Goal: Transaction & Acquisition: Obtain resource

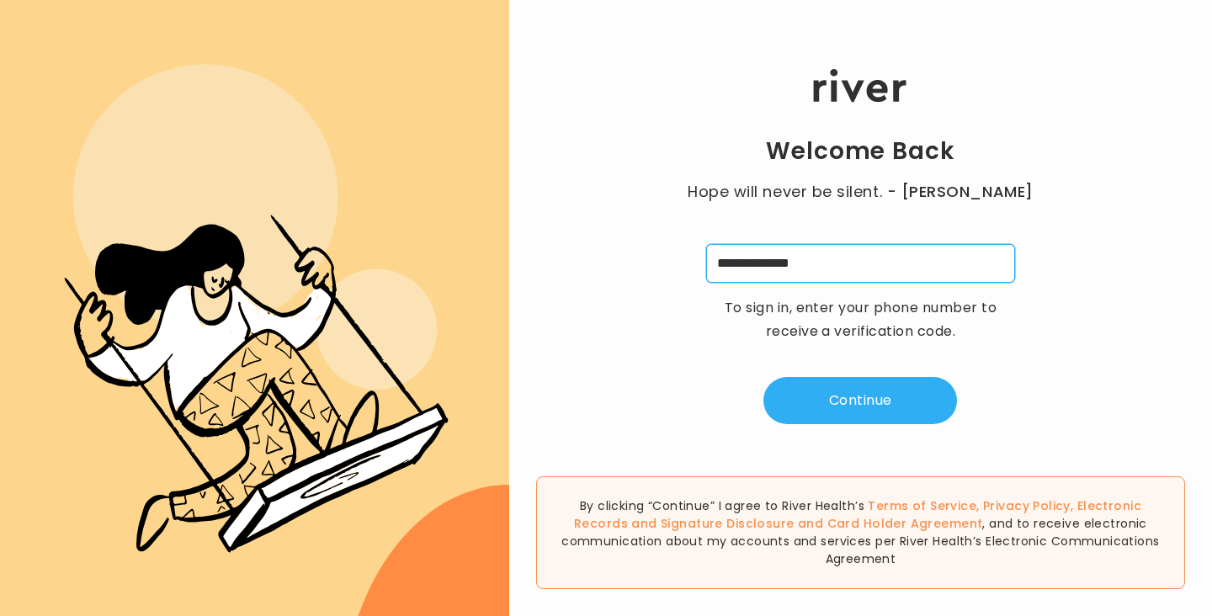
type input "**********"
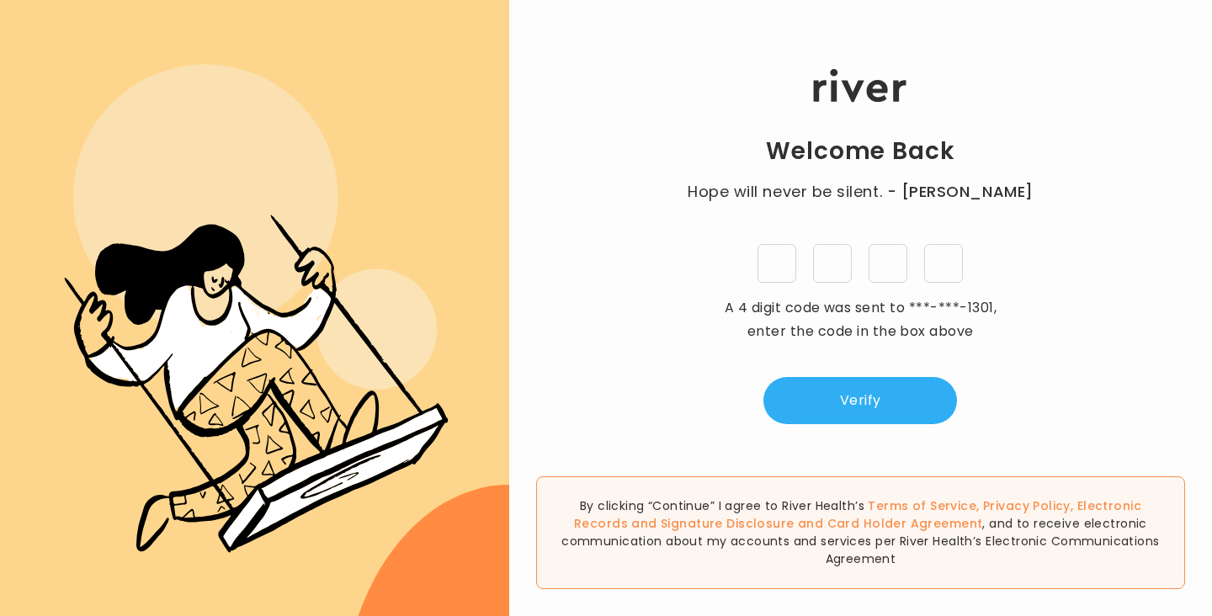
click at [768, 264] on input "tel" at bounding box center [777, 263] width 39 height 39
type input "*"
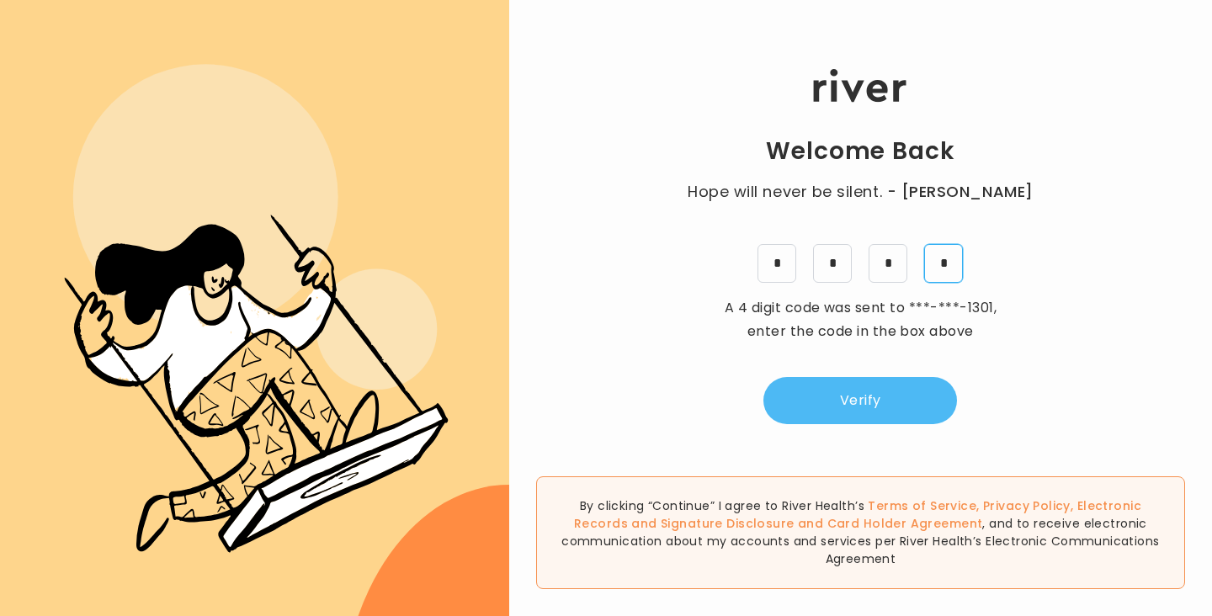
type input "*"
click at [914, 396] on button "Verify" at bounding box center [860, 400] width 194 height 47
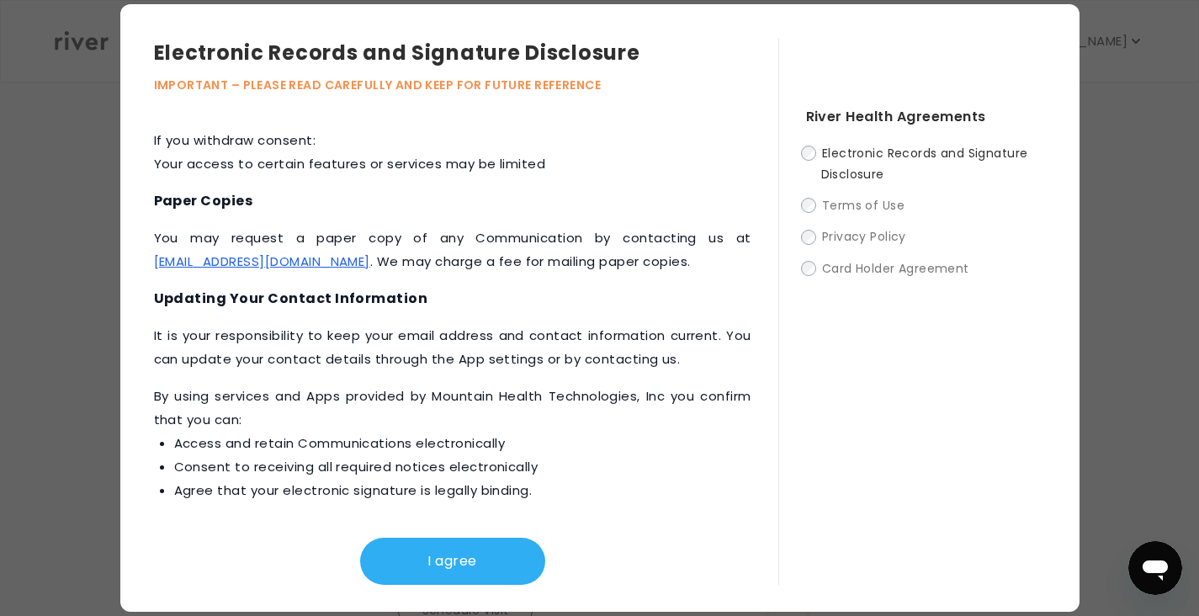
scroll to position [806, 0]
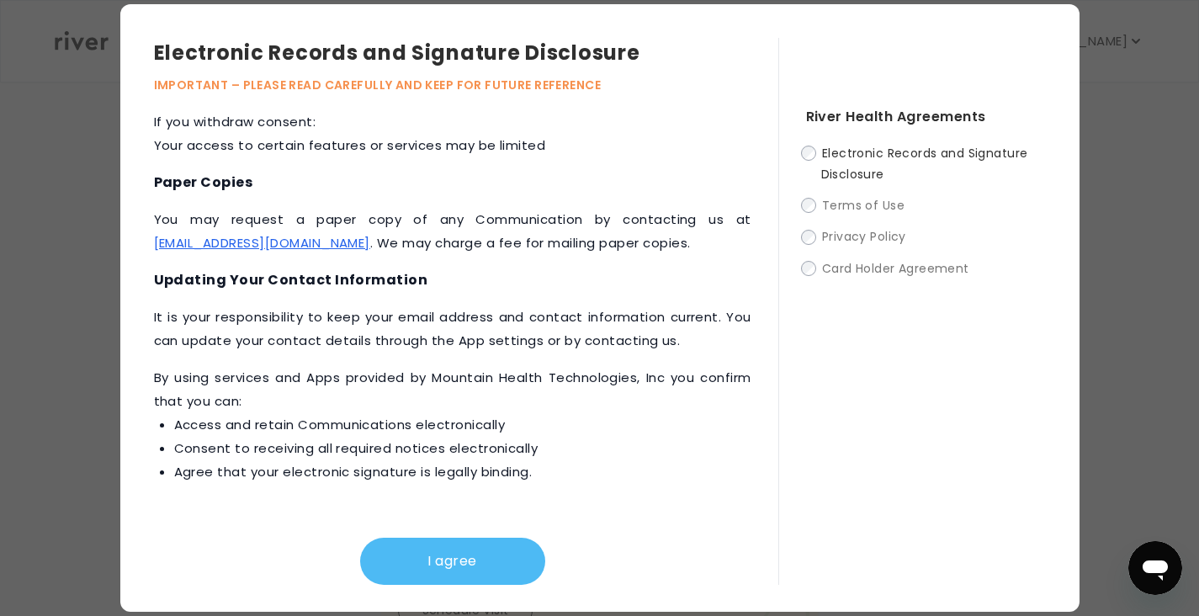
click at [453, 566] on button "I agree" at bounding box center [452, 561] width 185 height 47
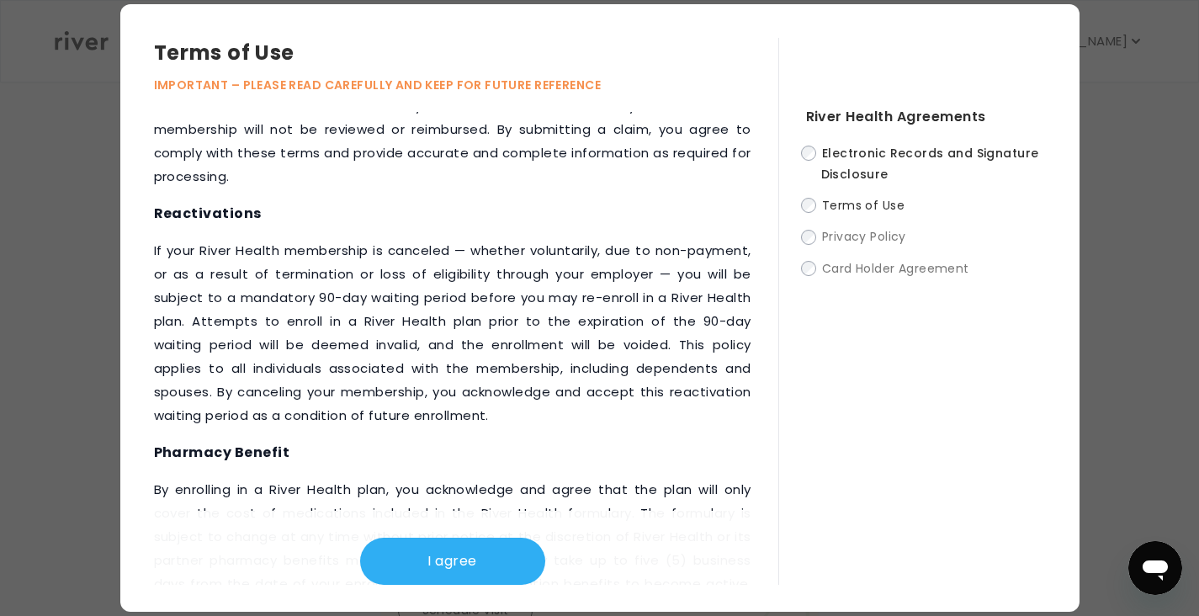
scroll to position [2473, 0]
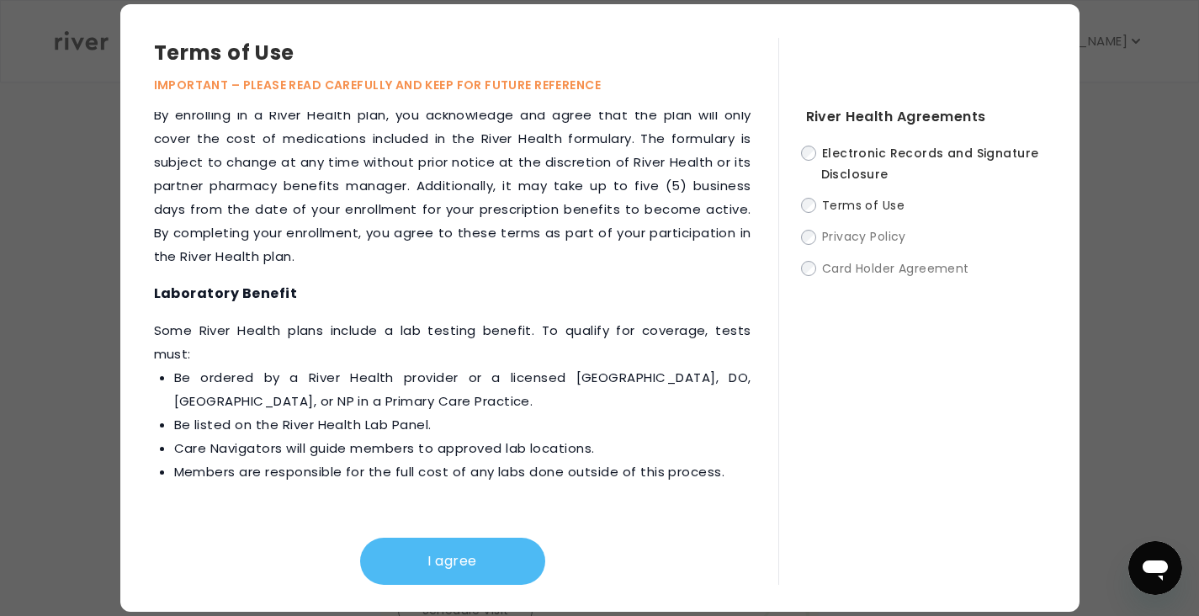
click at [497, 553] on button "I agree" at bounding box center [452, 561] width 185 height 47
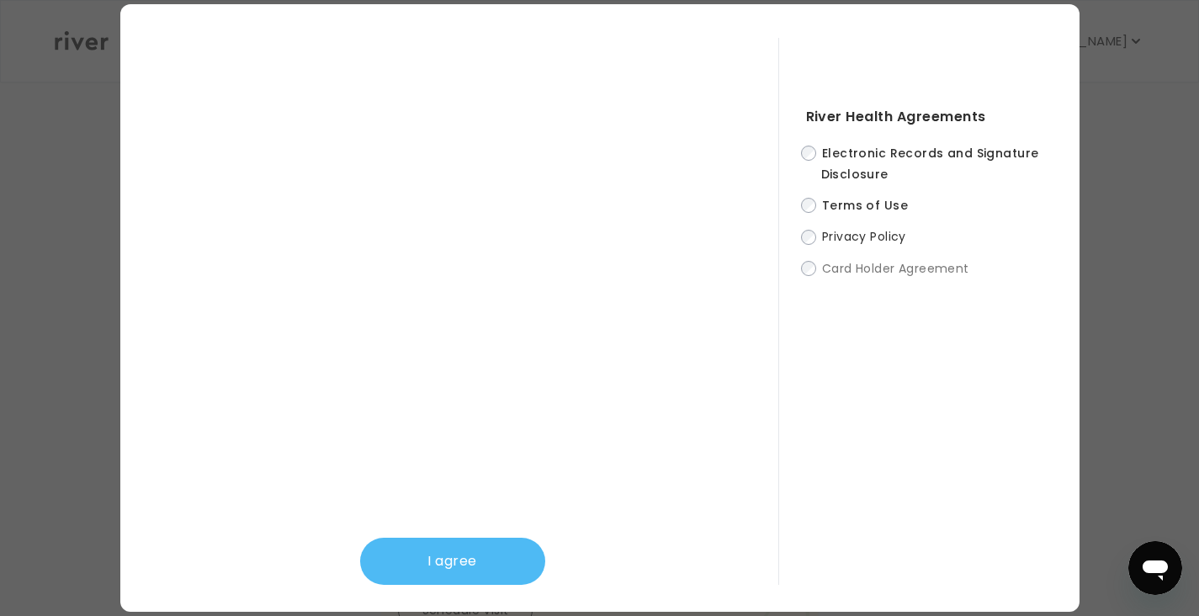
click at [488, 560] on button "I agree" at bounding box center [452, 561] width 185 height 47
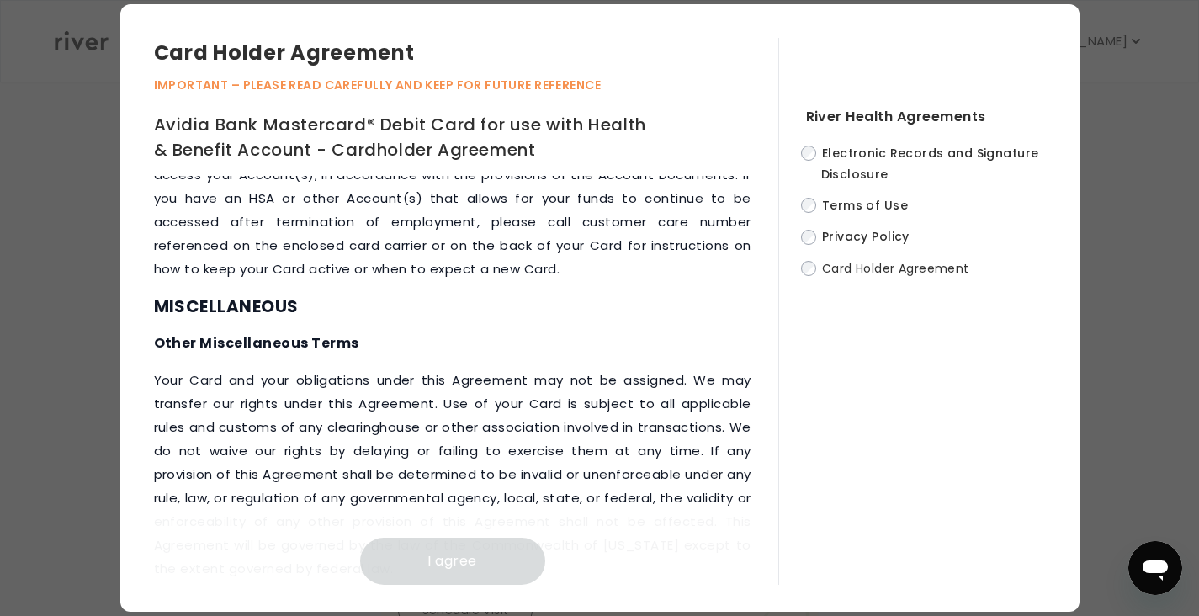
scroll to position [8944, 0]
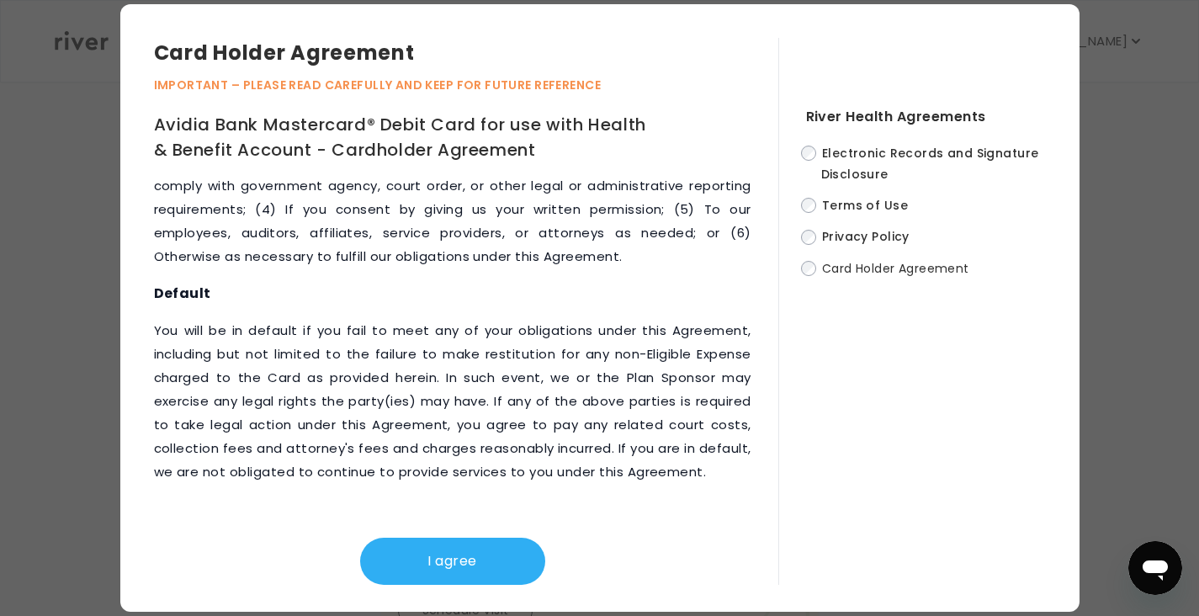
click at [478, 536] on div "I agree" at bounding box center [453, 548] width 598 height 74
click at [478, 563] on button "I agree" at bounding box center [452, 561] width 185 height 47
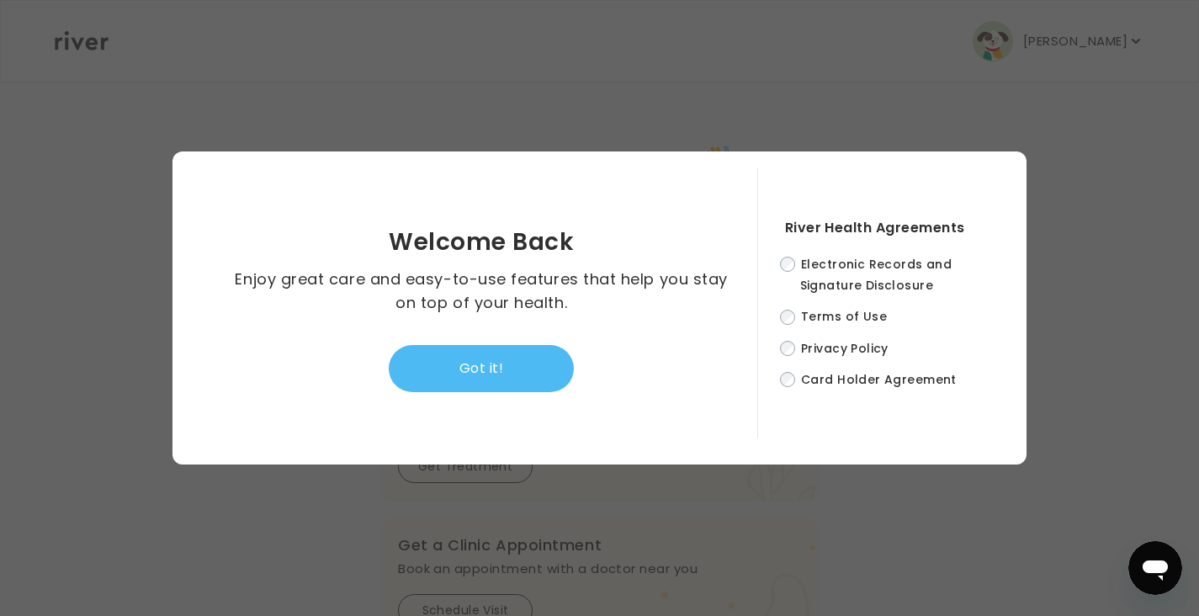
click at [522, 361] on button "Got it!" at bounding box center [481, 368] width 185 height 47
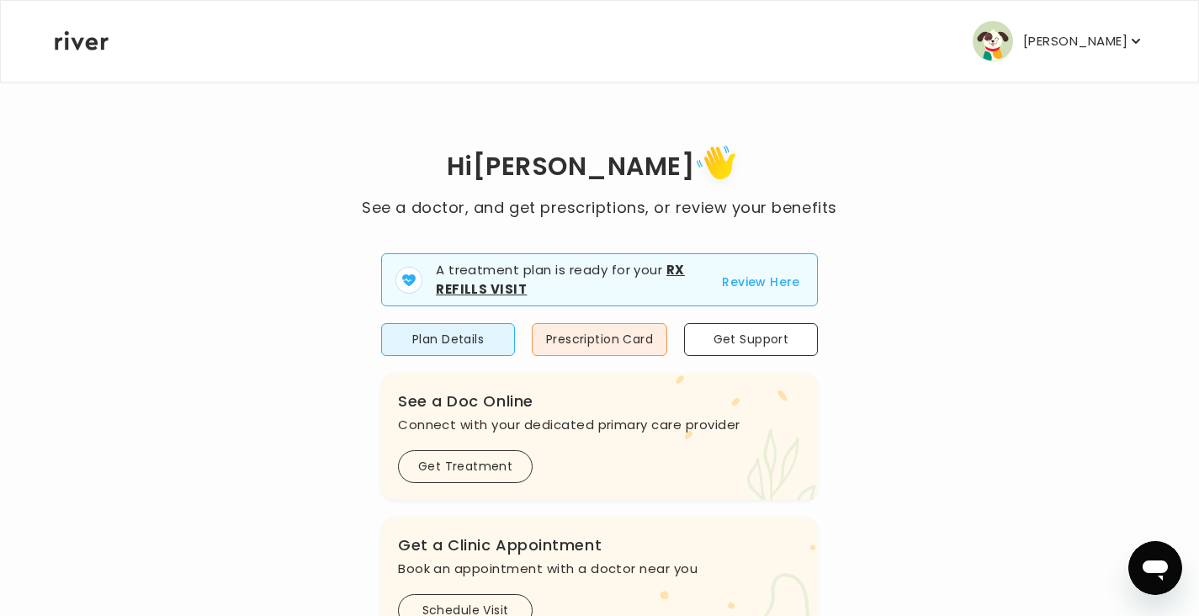
click at [918, 317] on div "Hi [PERSON_NAME] See a doctor, and get prescriptions, or review your benefits A…" at bounding box center [600, 608] width 1092 height 936
click at [772, 283] on button "Review Here" at bounding box center [761, 282] width 78 height 20
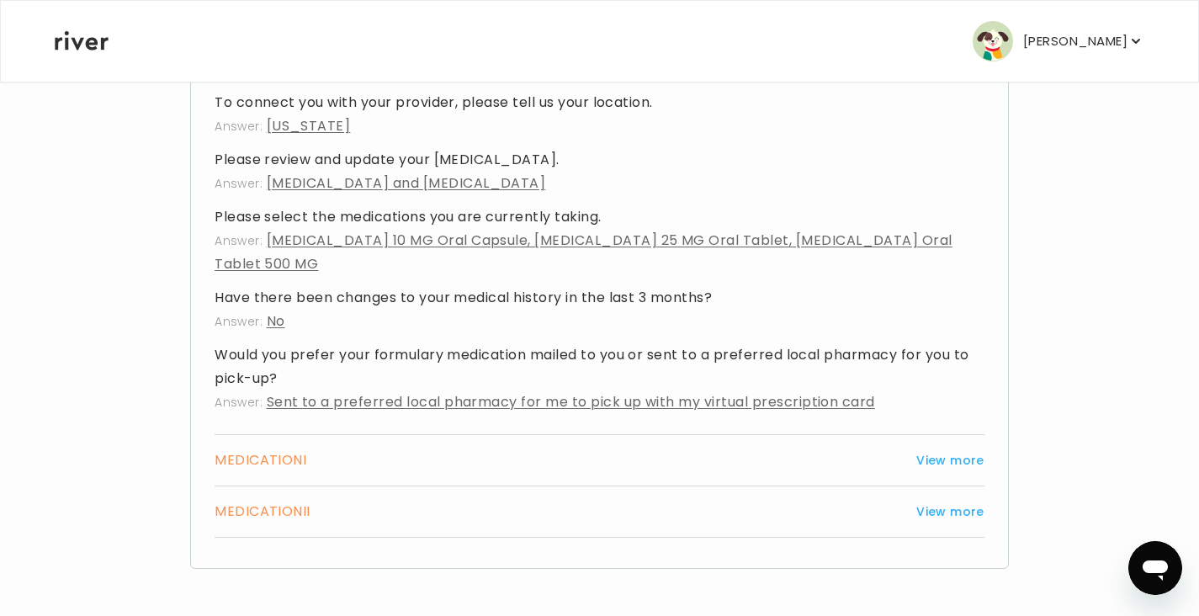
scroll to position [960, 0]
drag, startPoint x: 1055, startPoint y: 327, endPoint x: 1055, endPoint y: 318, distance: 9.3
click at [976, 458] on button "View more" at bounding box center [951, 460] width 68 height 20
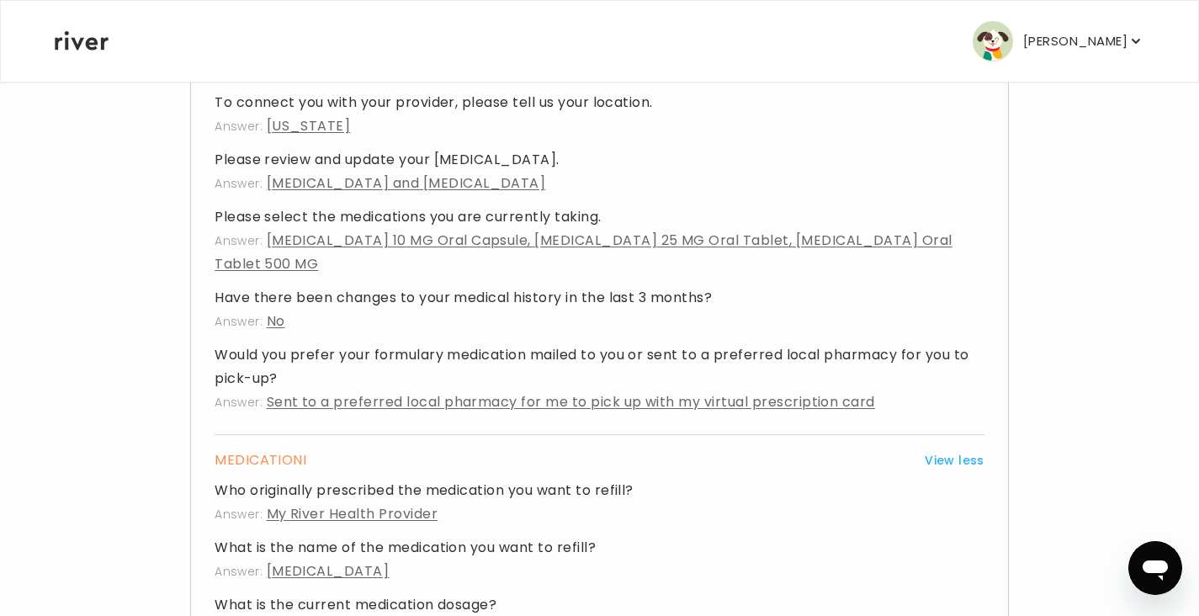
click at [844, 550] on h4 "What is the name of the medication you want to refill?" at bounding box center [600, 548] width 770 height 24
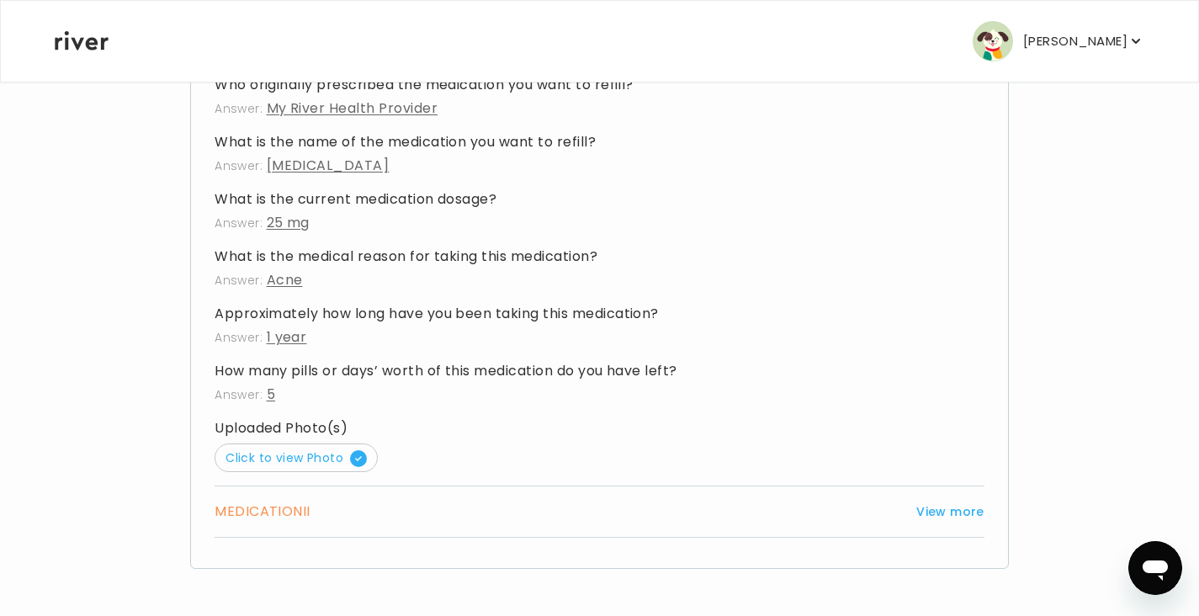
scroll to position [1365, 0]
click at [362, 465] on span "button" at bounding box center [358, 458] width 17 height 17
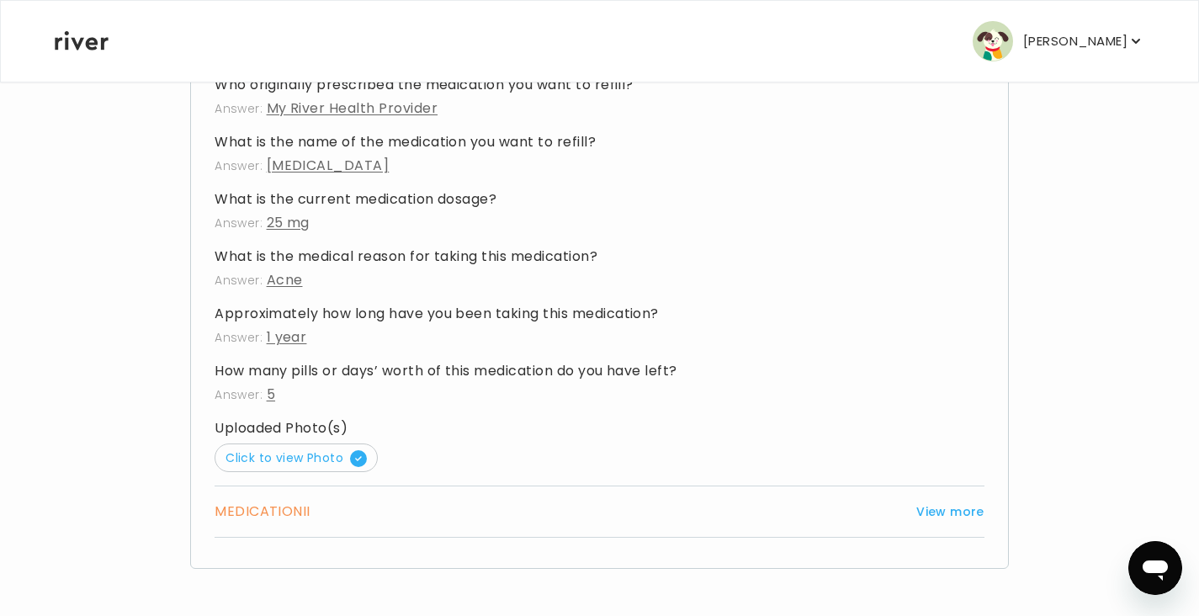
scroll to position [1365, 0]
click at [955, 523] on div "MEDICATION II View more" at bounding box center [600, 512] width 770 height 24
click at [954, 518] on button "View more" at bounding box center [951, 512] width 68 height 20
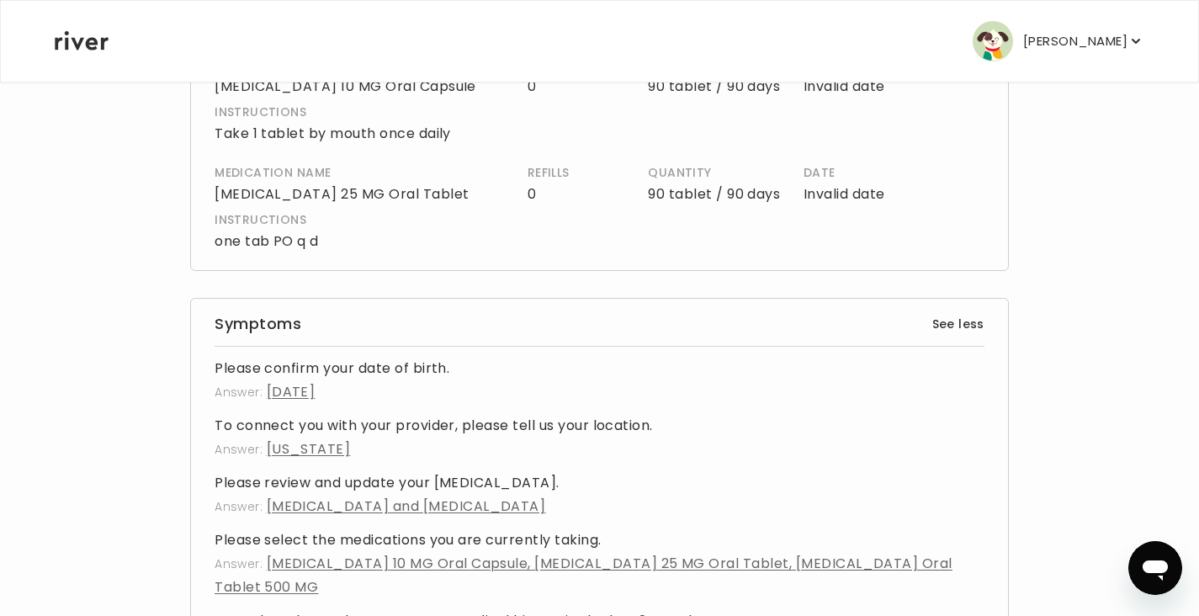
scroll to position [0, 0]
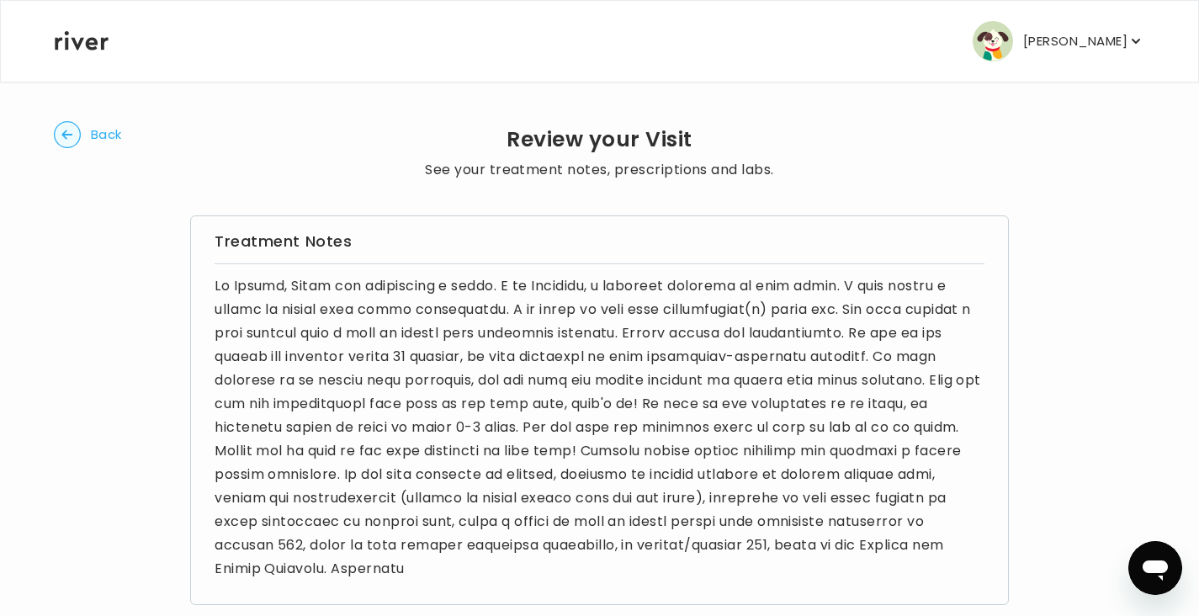
click at [1069, 60] on button "[PERSON_NAME]" at bounding box center [1059, 41] width 172 height 40
click at [72, 61] on div "[PERSON_NAME] Profile Reimbursement Terms of Service Privacy Policy Cardholder …" at bounding box center [600, 41] width 1090 height 81
click at [72, 39] on icon at bounding box center [82, 40] width 54 height 19
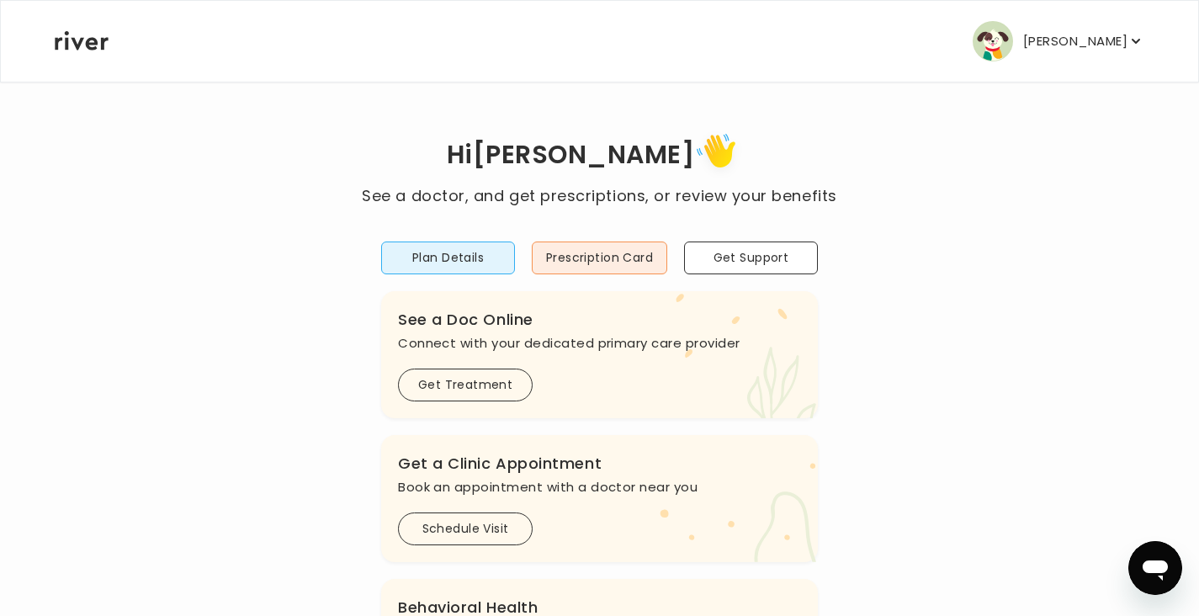
click at [268, 378] on div "Hi [PERSON_NAME] See a doctor, and get prescriptions, or review your benefits P…" at bounding box center [600, 561] width 1092 height 866
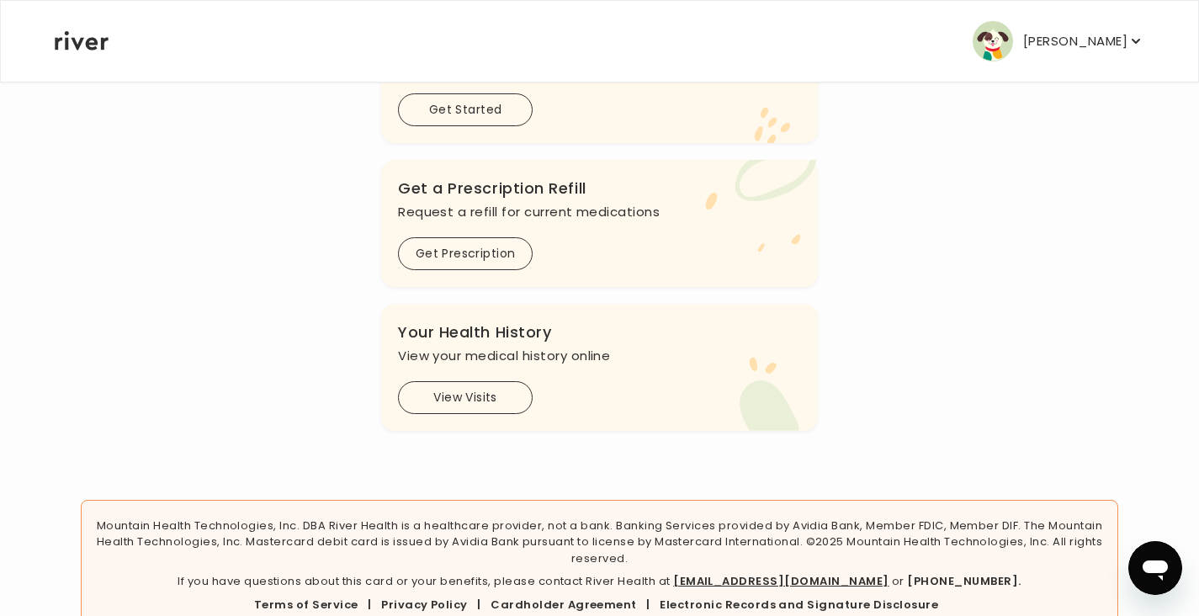
scroll to position [566, 0]
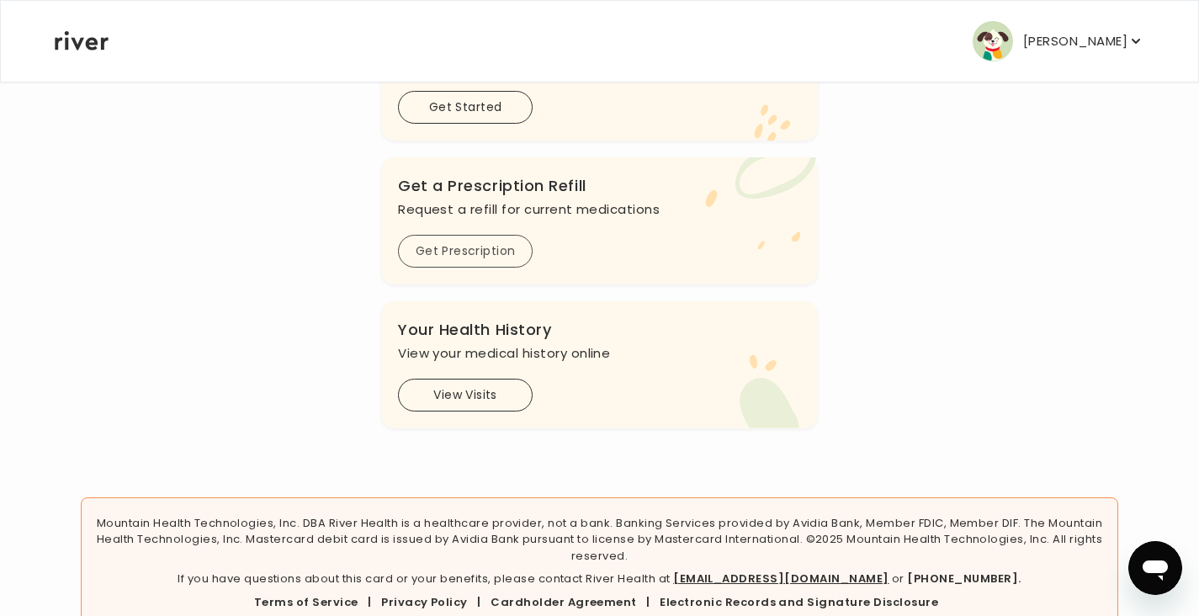
click at [503, 265] on button "Get Prescription" at bounding box center [465, 251] width 135 height 33
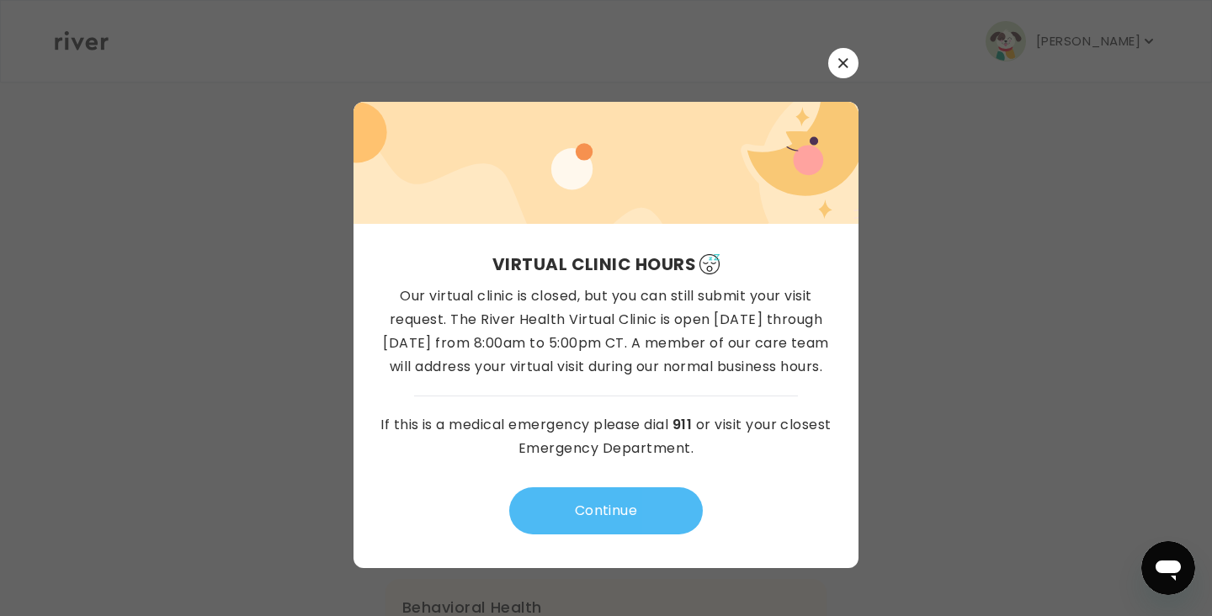
click at [643, 524] on button "Continue" at bounding box center [606, 510] width 194 height 47
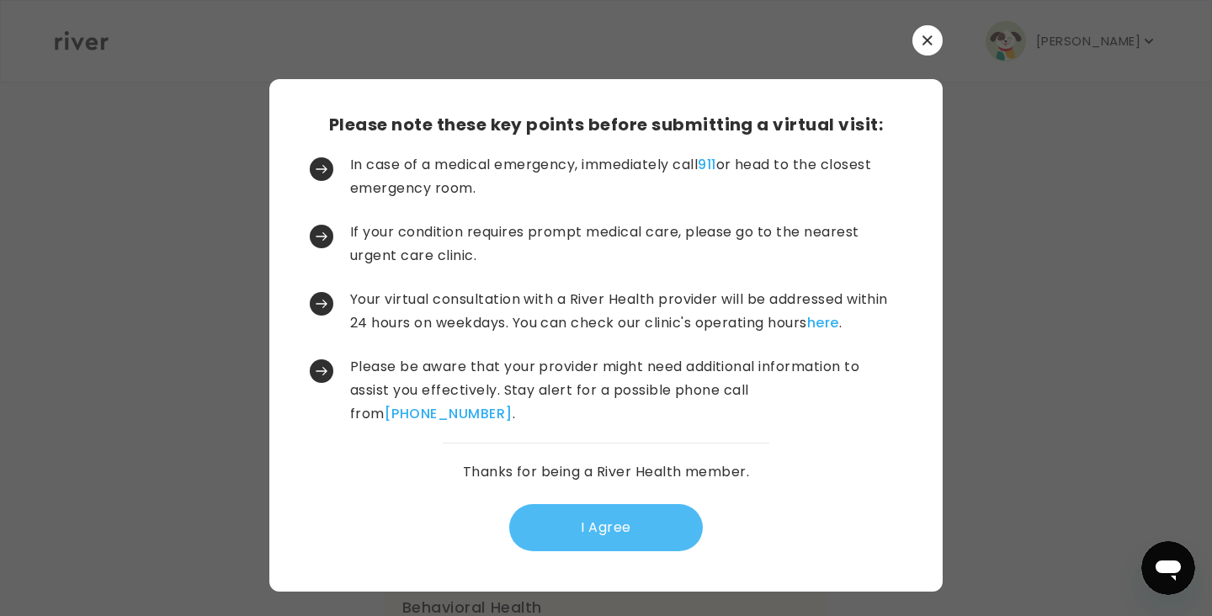
click at [622, 540] on button "I Agree" at bounding box center [606, 527] width 194 height 47
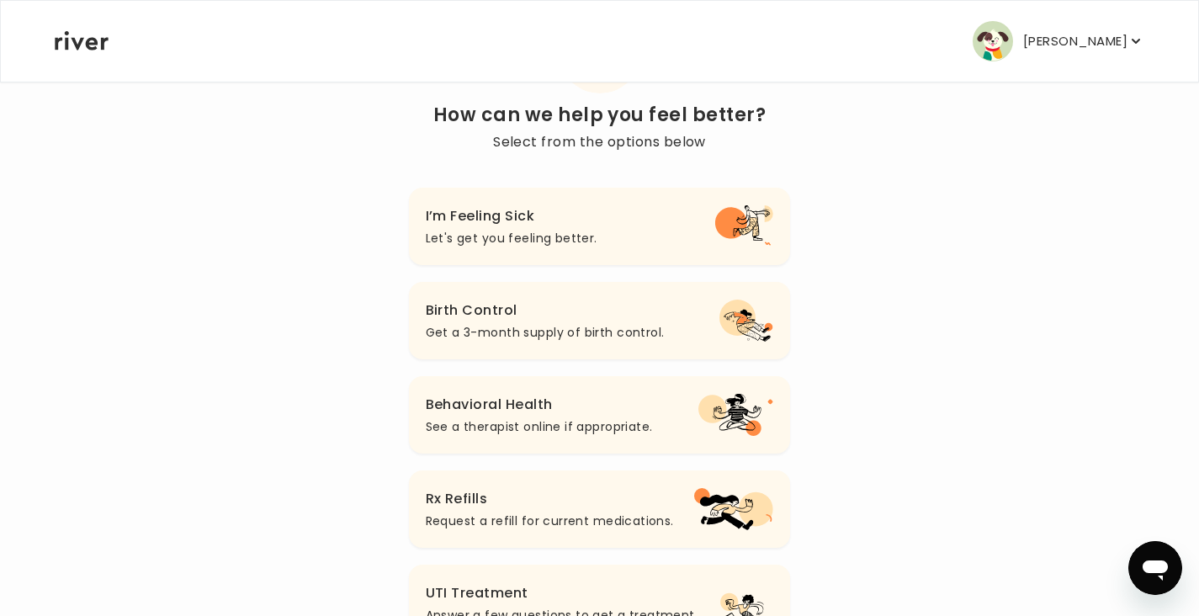
scroll to position [220, 0]
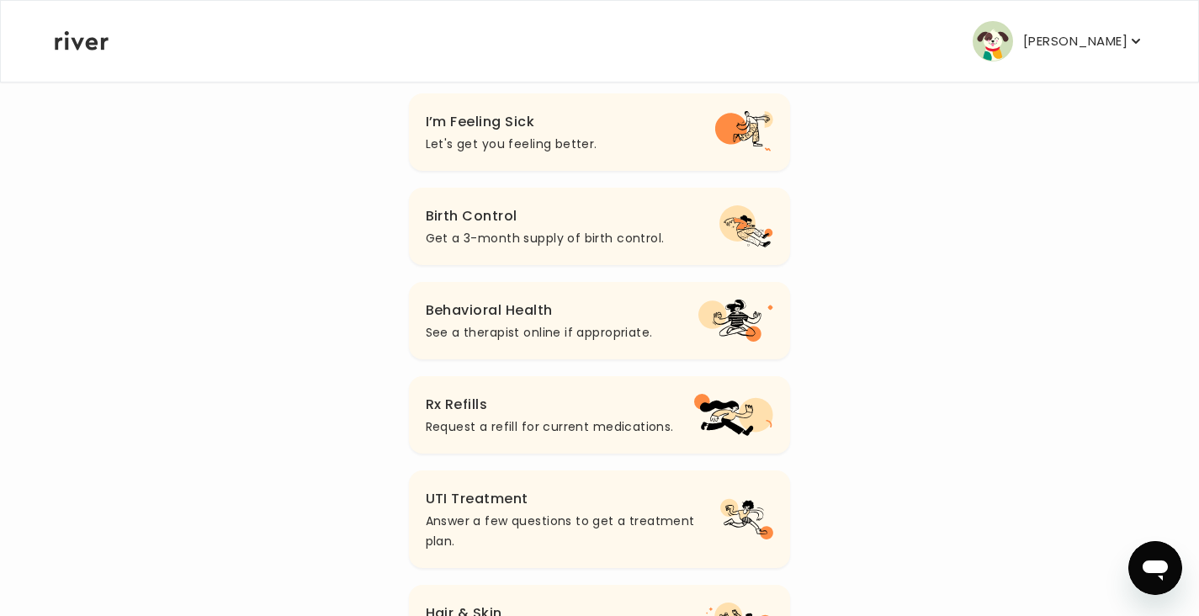
click at [591, 419] on p "Request a refill for current medications." at bounding box center [550, 427] width 248 height 20
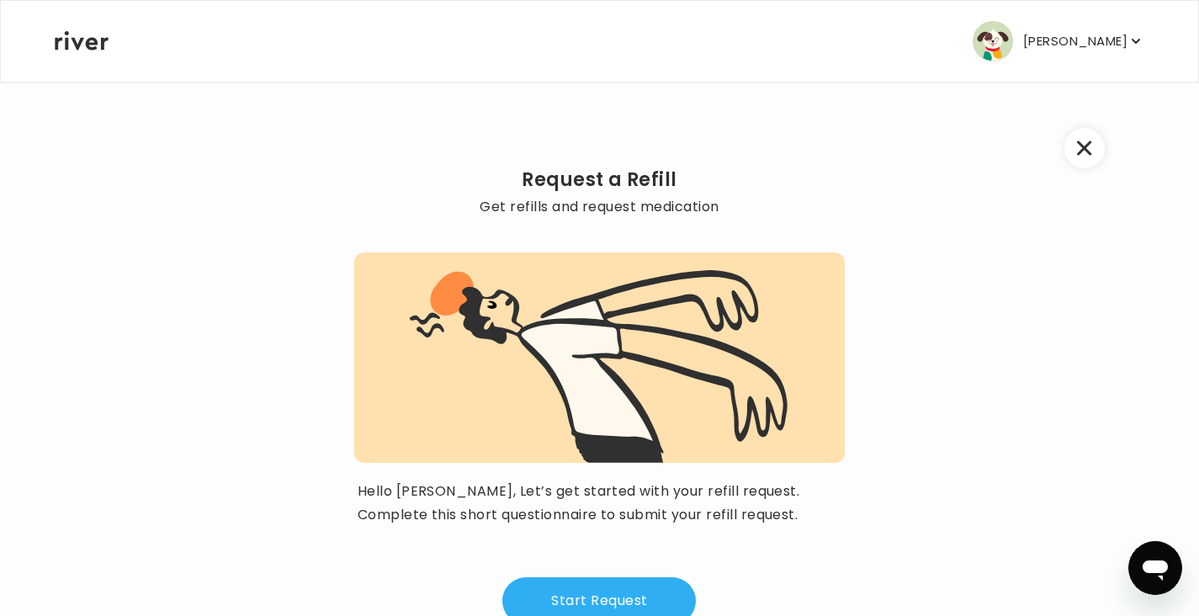
click at [626, 590] on button "Start Request" at bounding box center [600, 600] width 194 height 47
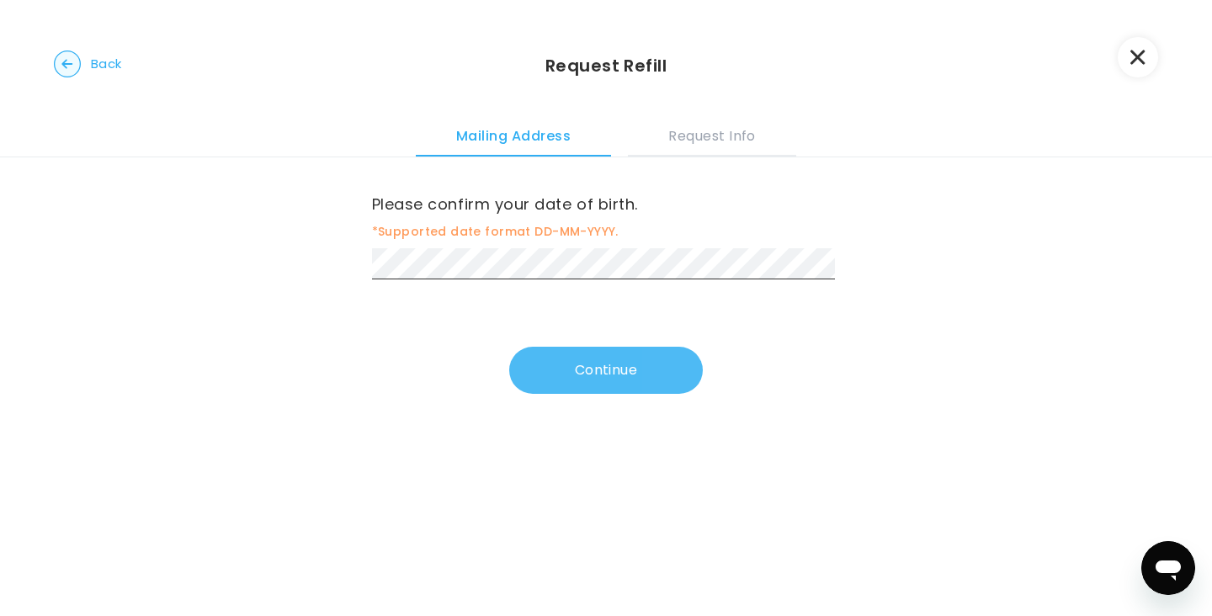
click at [648, 372] on button "Continue" at bounding box center [606, 370] width 194 height 47
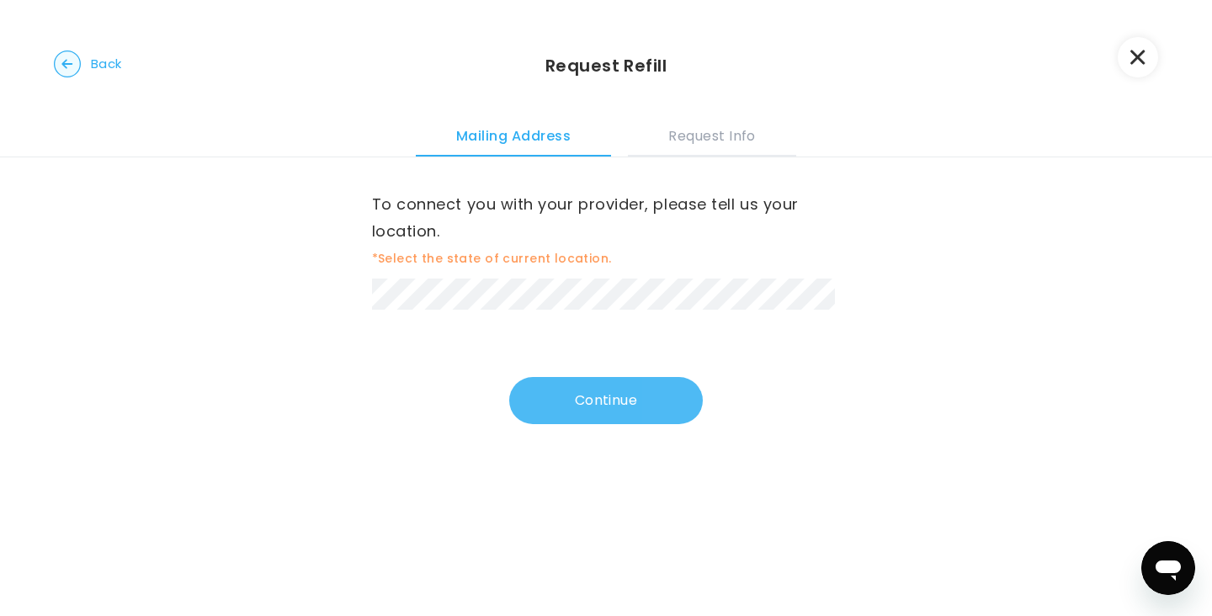
click at [579, 412] on button "Continue" at bounding box center [606, 400] width 194 height 47
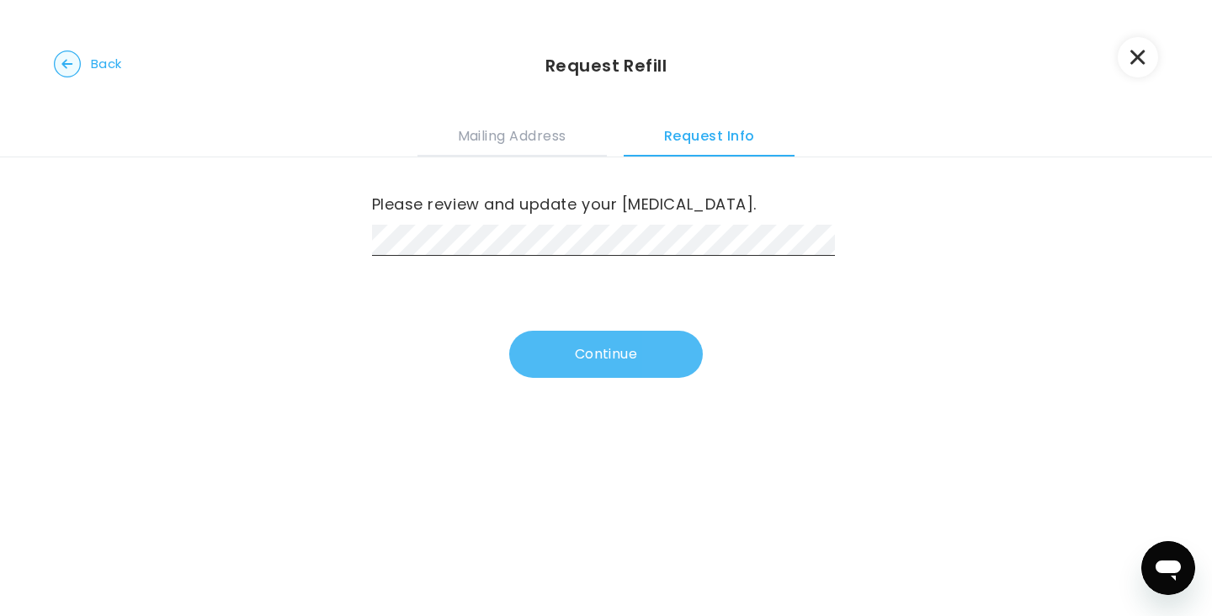
click at [584, 357] on button "Continue" at bounding box center [606, 354] width 194 height 47
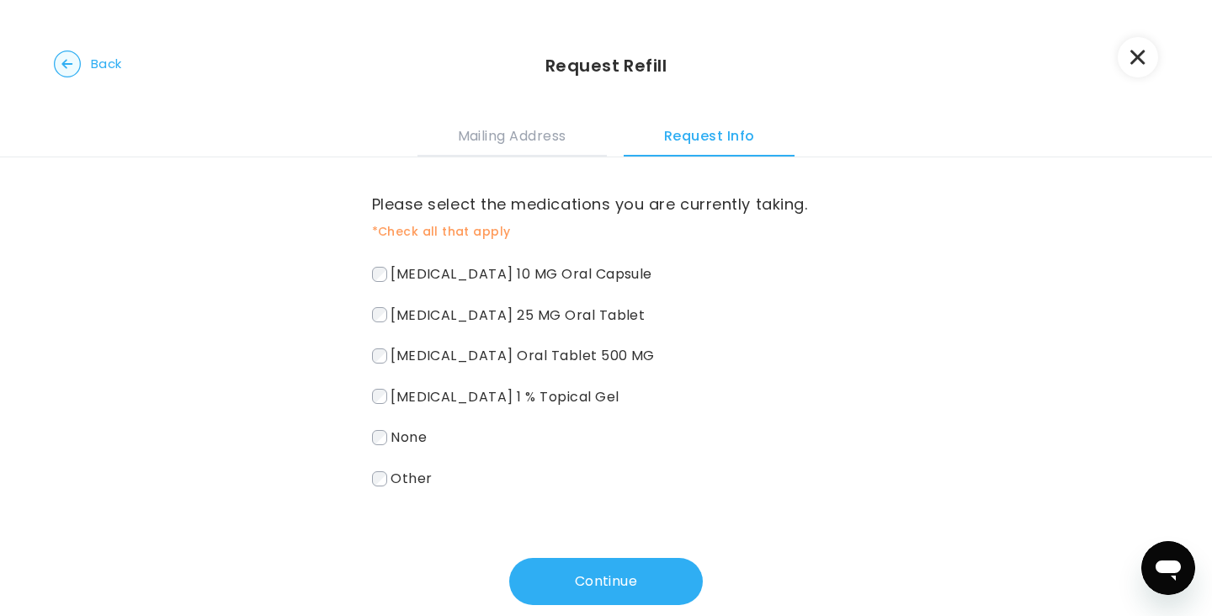
click at [555, 277] on span "[MEDICAL_DATA] 10 MG Oral Capsule" at bounding box center [522, 273] width 262 height 19
click at [554, 321] on span "[MEDICAL_DATA] 25 MG Oral Tablet" at bounding box center [518, 314] width 254 height 19
click at [582, 344] on label "[MEDICAL_DATA] Oral Tablet 500 MG" at bounding box center [606, 355] width 469 height 24
click at [598, 492] on div "Please select the medications you are currently taking. *Check all that apply […" at bounding box center [606, 381] width 469 height 448
click at [595, 598] on button "Continue" at bounding box center [606, 581] width 194 height 47
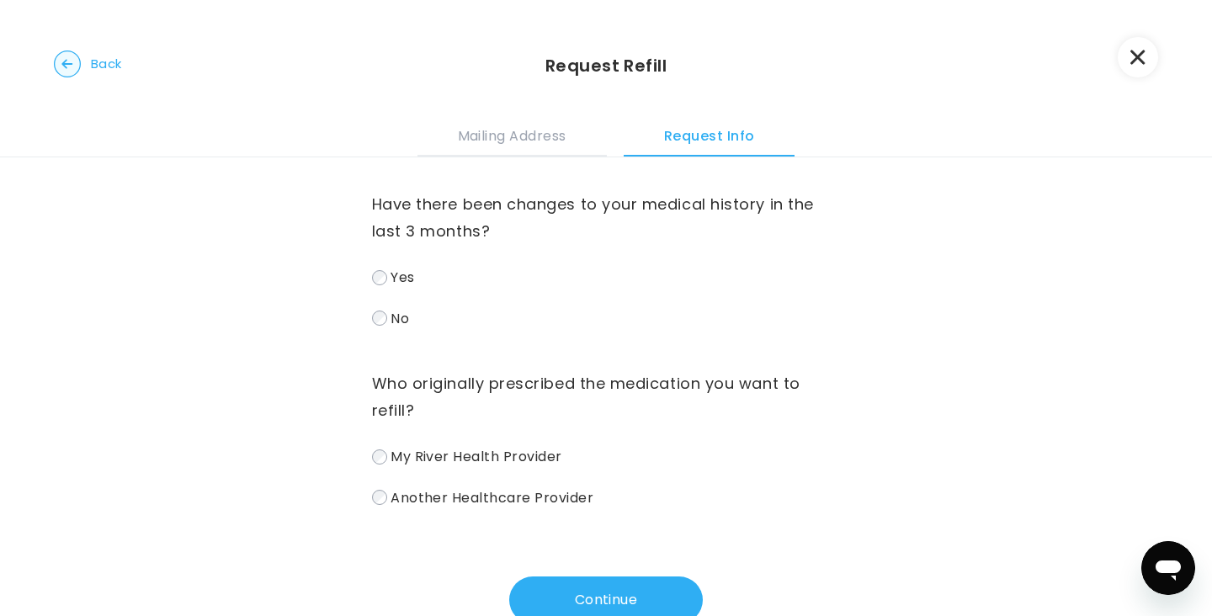
click at [379, 302] on div "Yes No" at bounding box center [606, 297] width 469 height 65
click at [577, 594] on button "Continue" at bounding box center [606, 600] width 194 height 47
